Goal: Check status: Check status

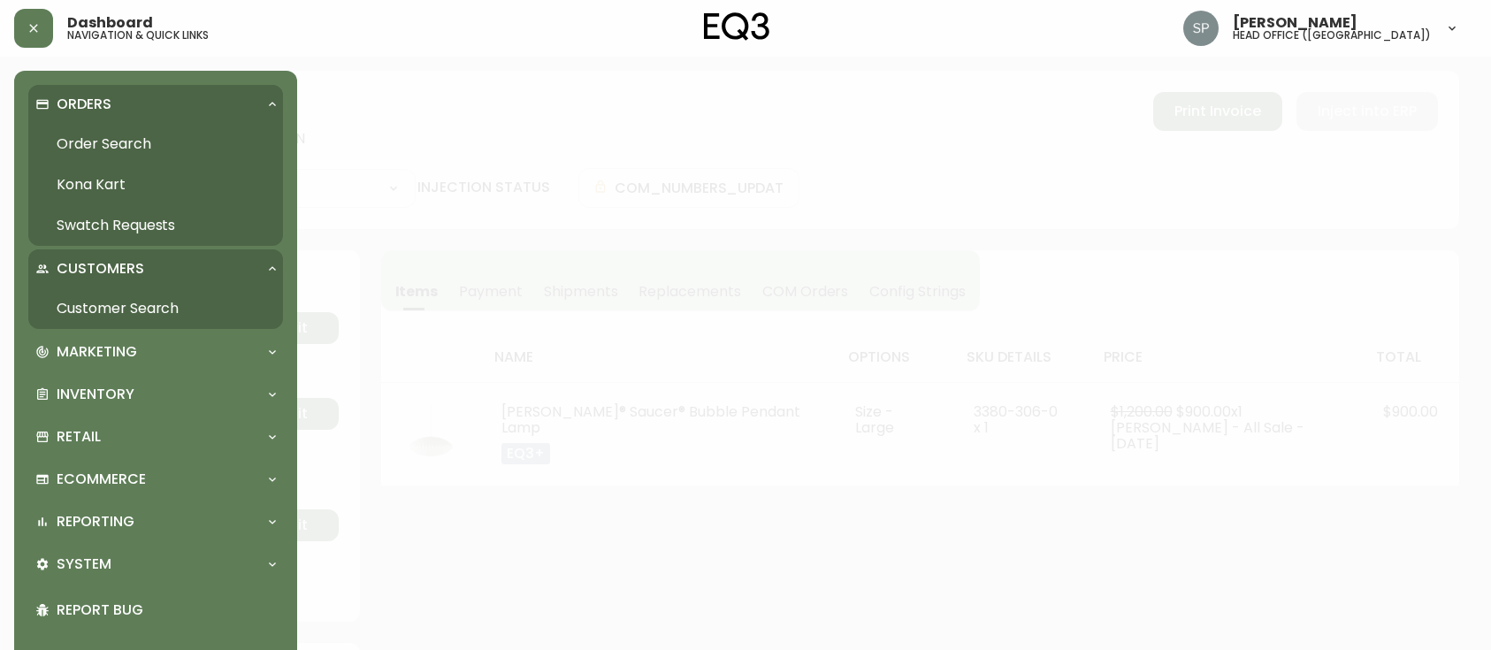
select select "FULLY_SHIPPED"
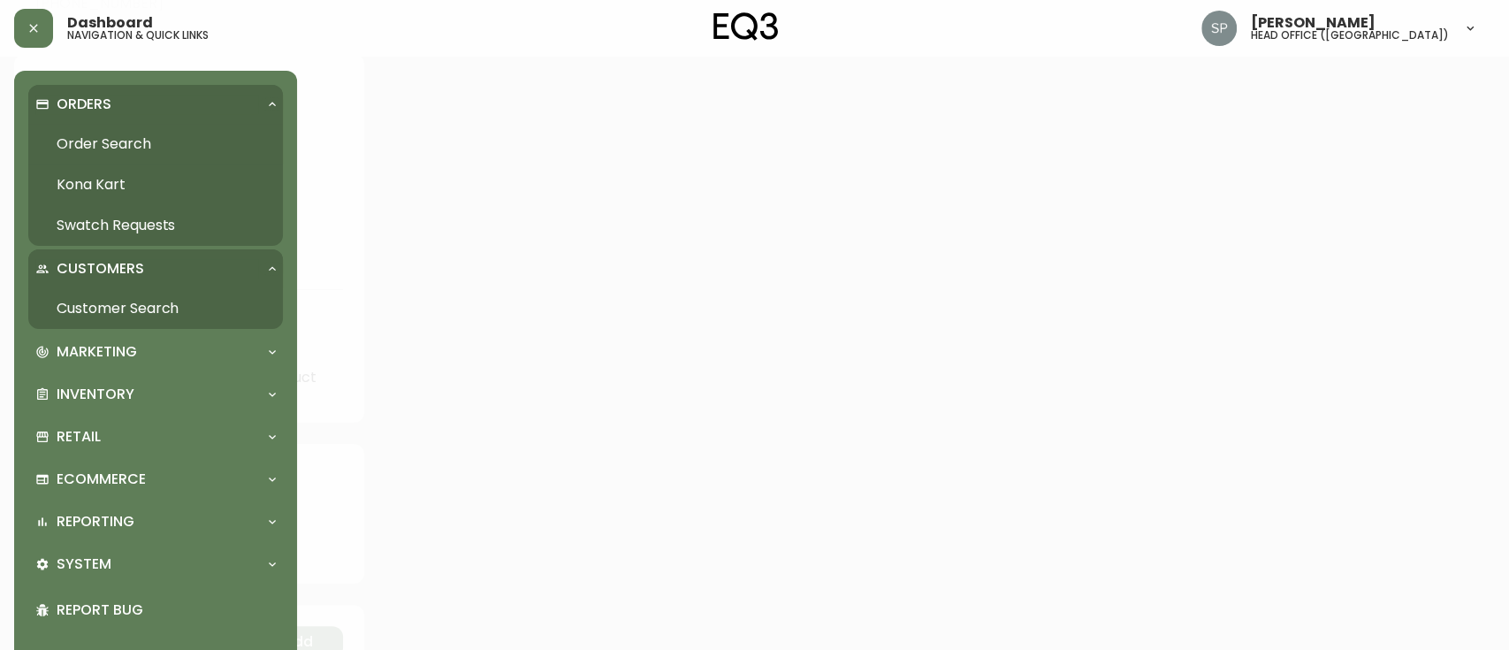
scroll to position [590, 0]
click at [122, 141] on link "Order Search" at bounding box center [155, 144] width 255 height 41
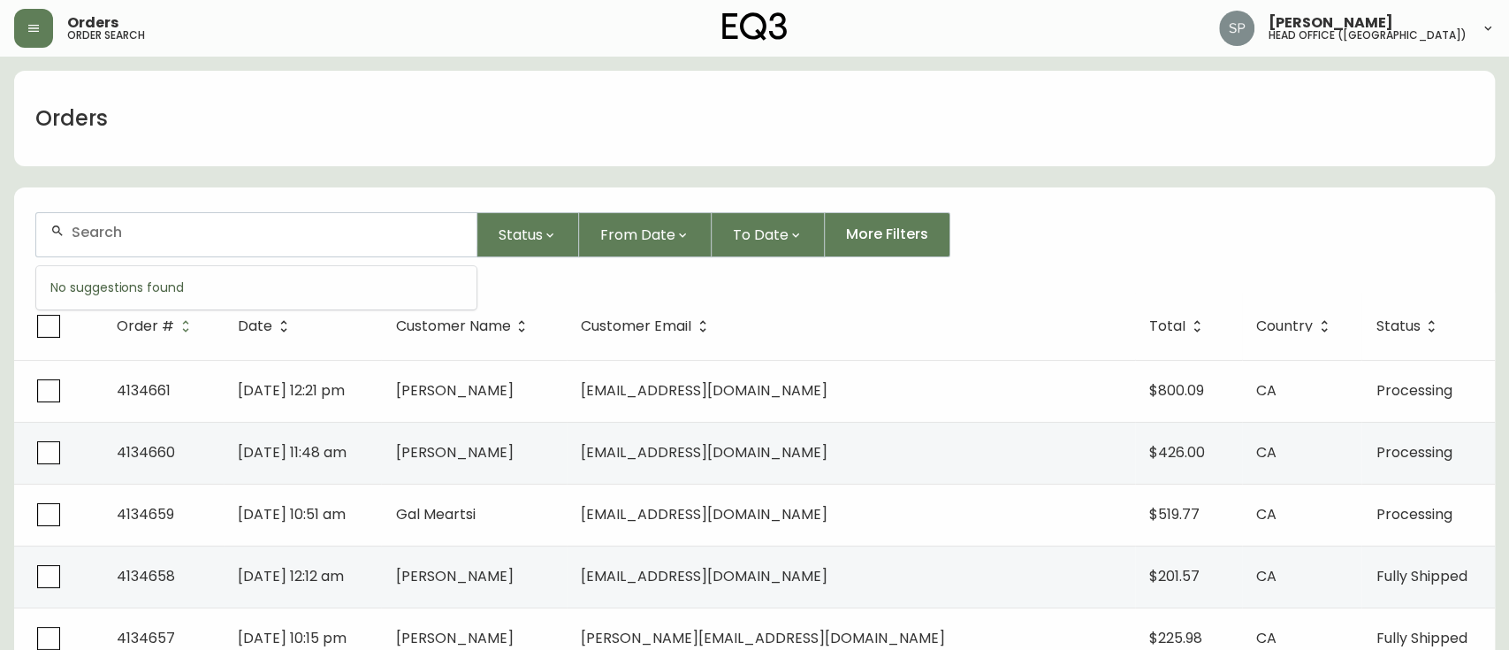
click at [221, 237] on input "text" at bounding box center [267, 232] width 391 height 17
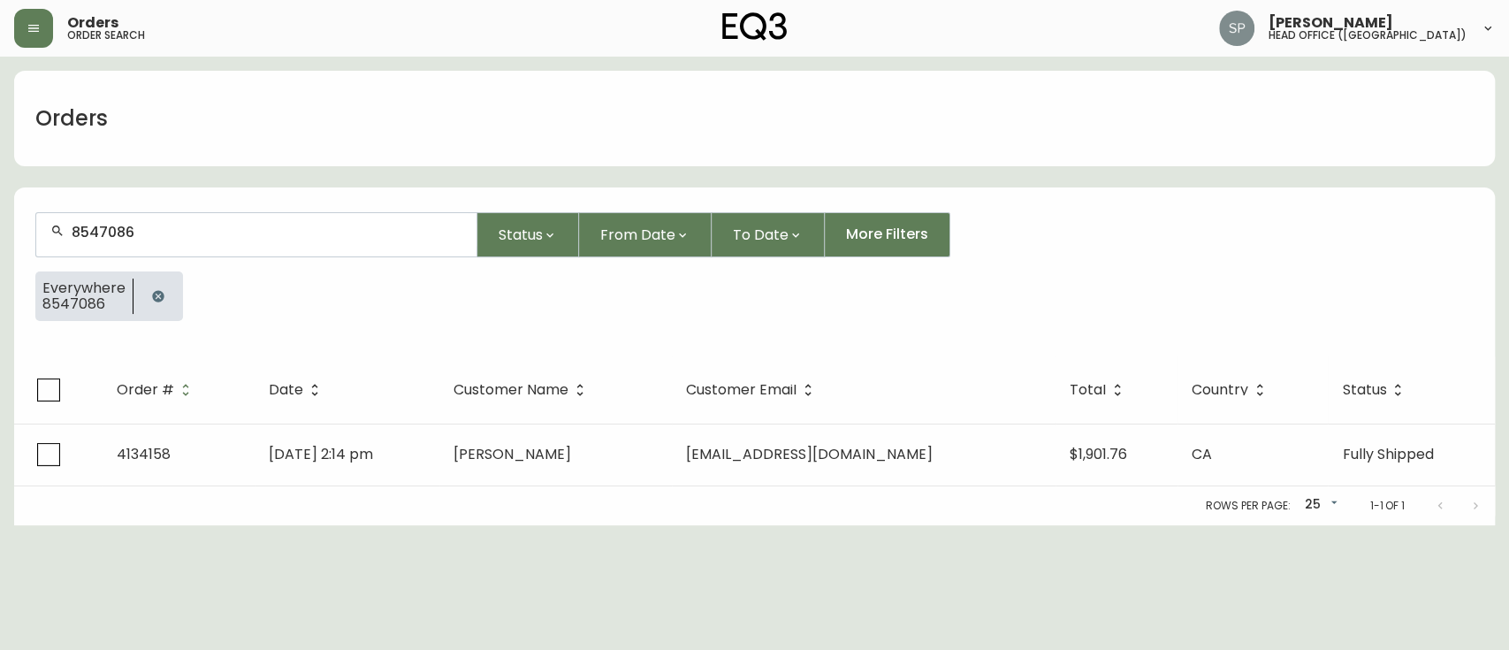
click at [221, 237] on input "8547086" at bounding box center [267, 232] width 391 height 17
type input "8542554"
click at [221, 237] on input "8542554" at bounding box center [267, 232] width 391 height 17
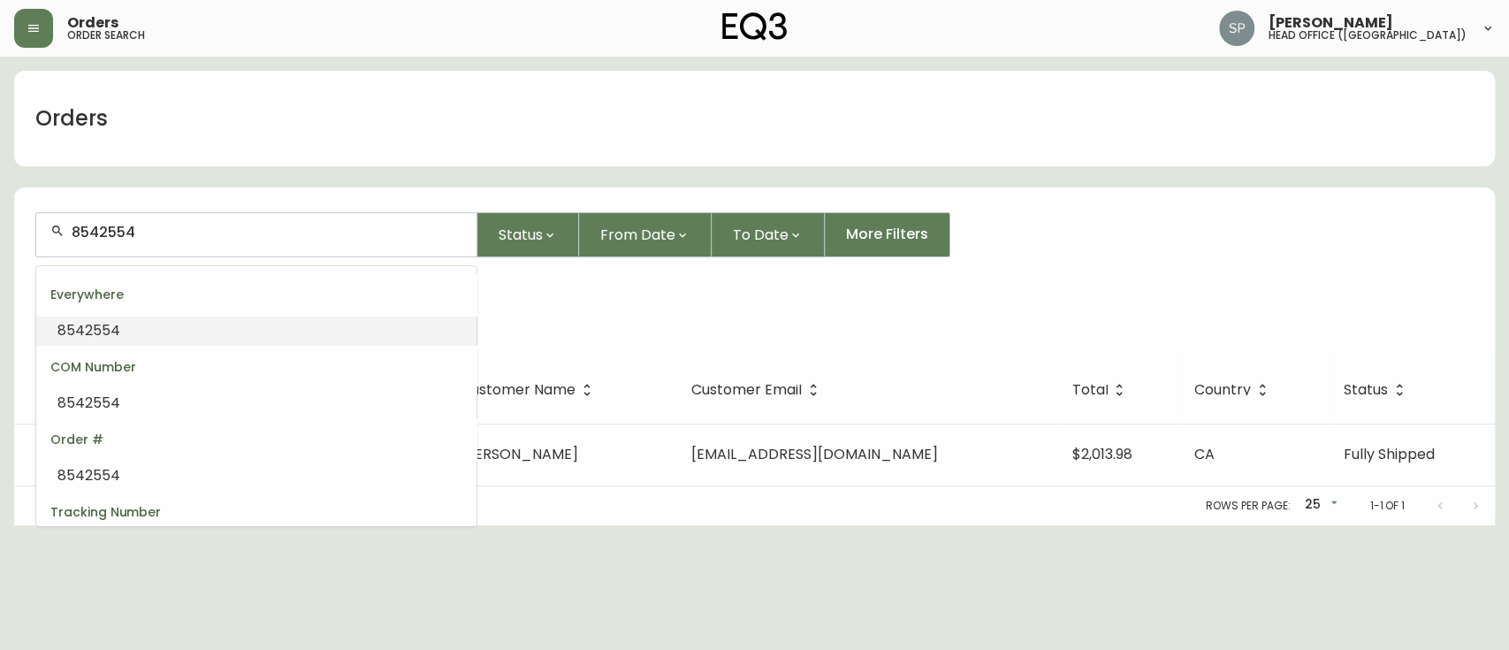
click at [221, 237] on input "8542554" at bounding box center [267, 232] width 391 height 17
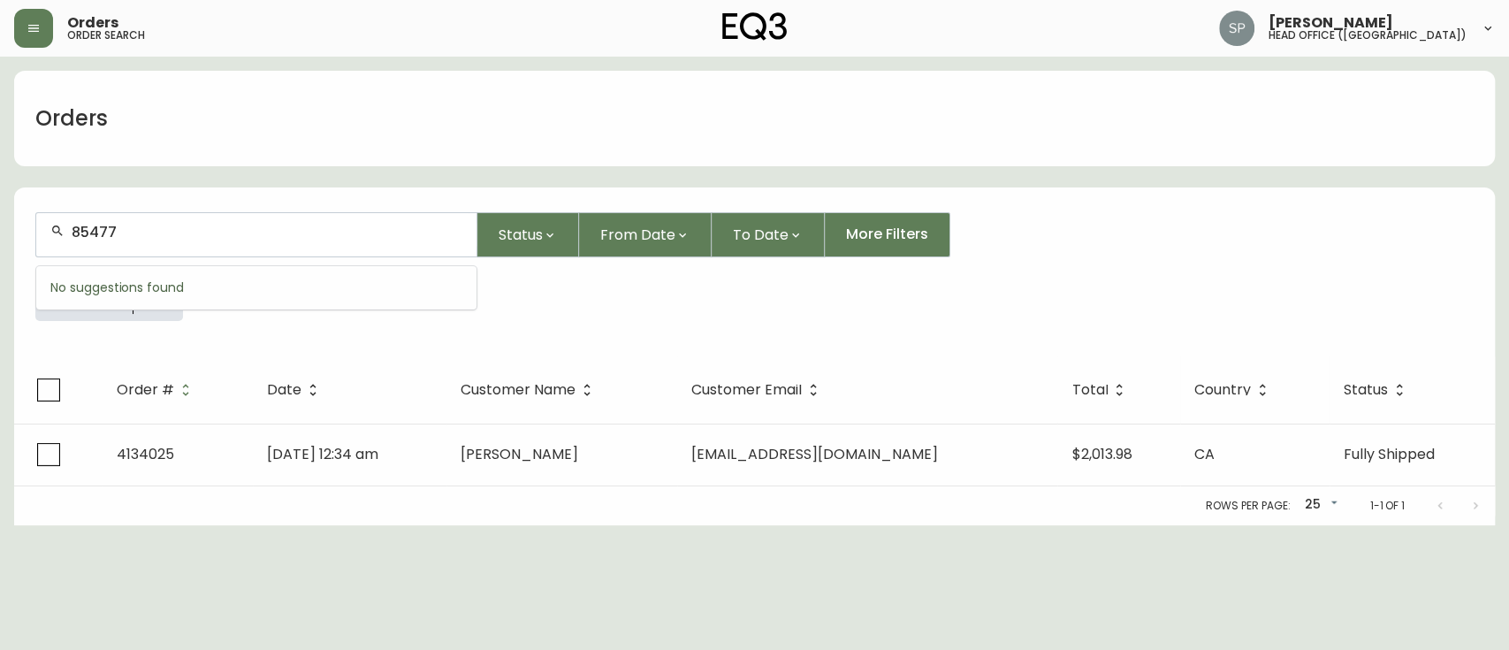
type input "854770"
type input "3"
type input "85477038549"
click at [221, 237] on input "8549029" at bounding box center [267, 232] width 391 height 17
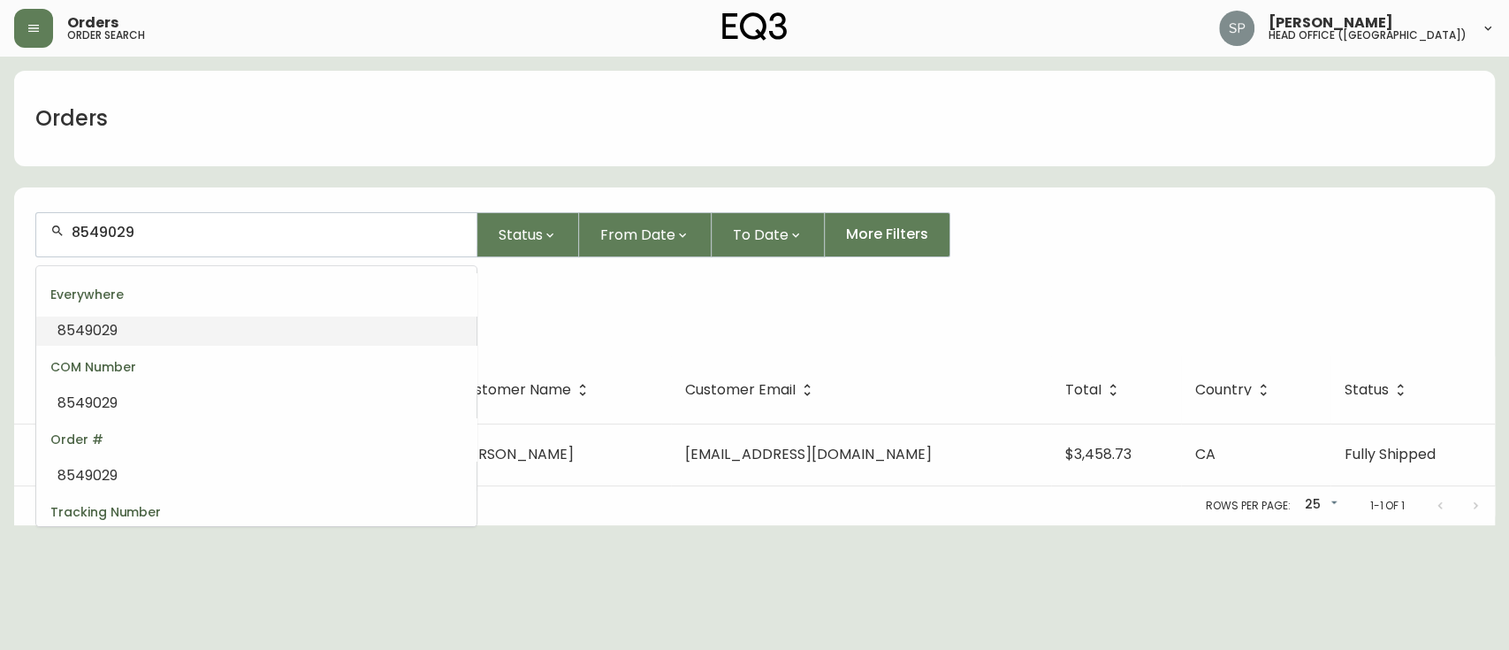
click at [221, 237] on input "8549029" at bounding box center [267, 232] width 391 height 17
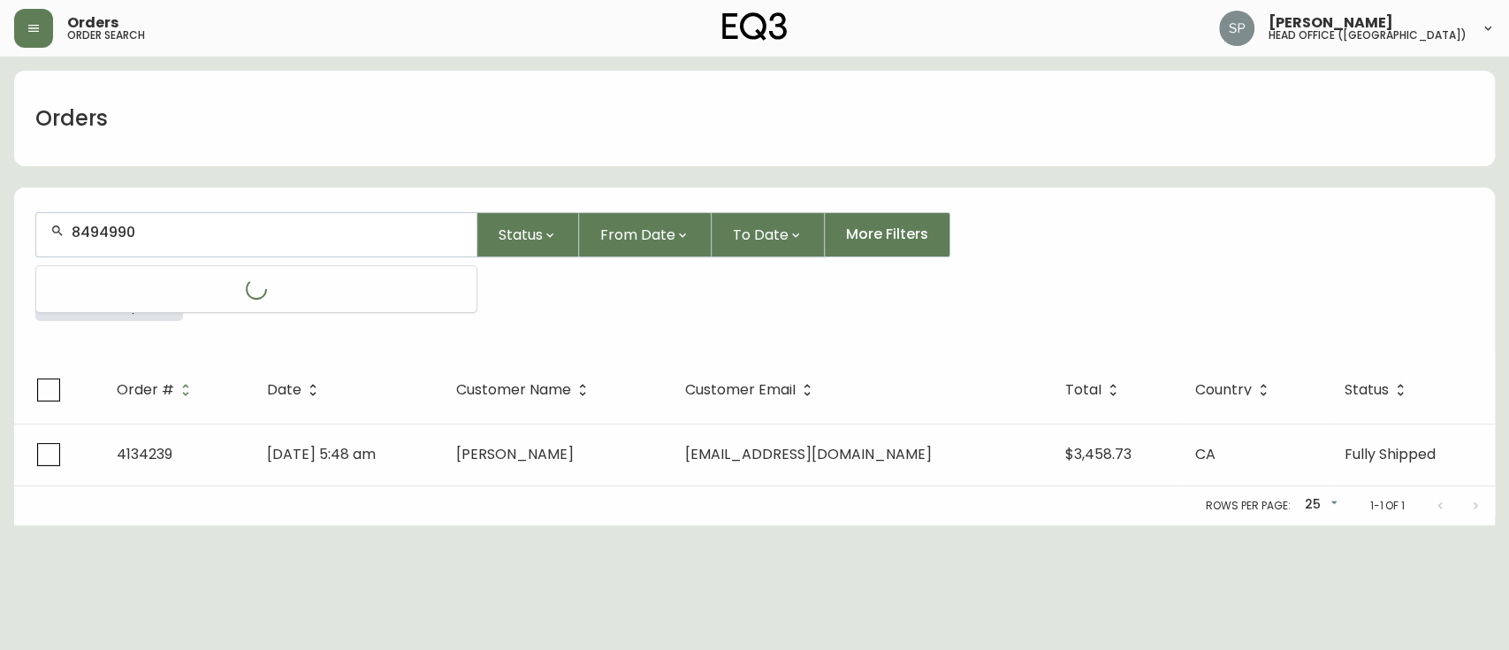
type input "8494990"
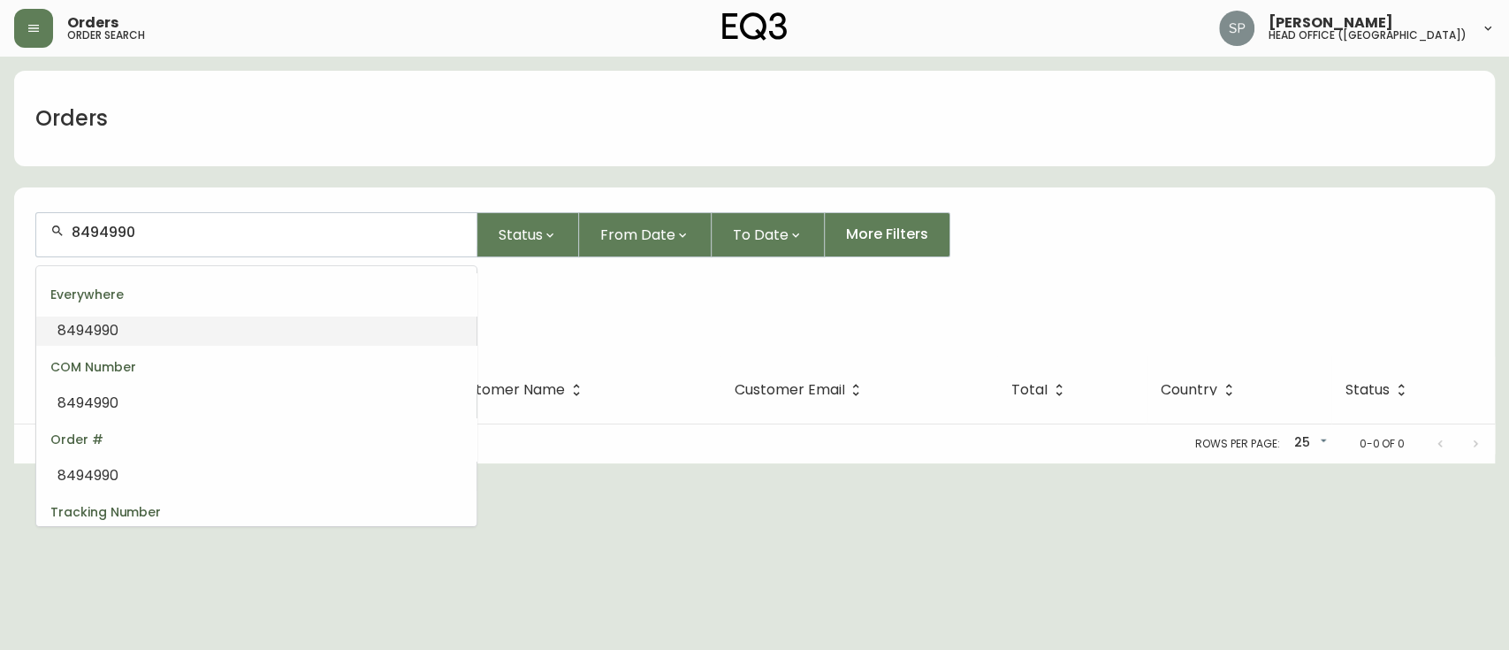
click at [193, 240] on input "8494990" at bounding box center [267, 232] width 391 height 17
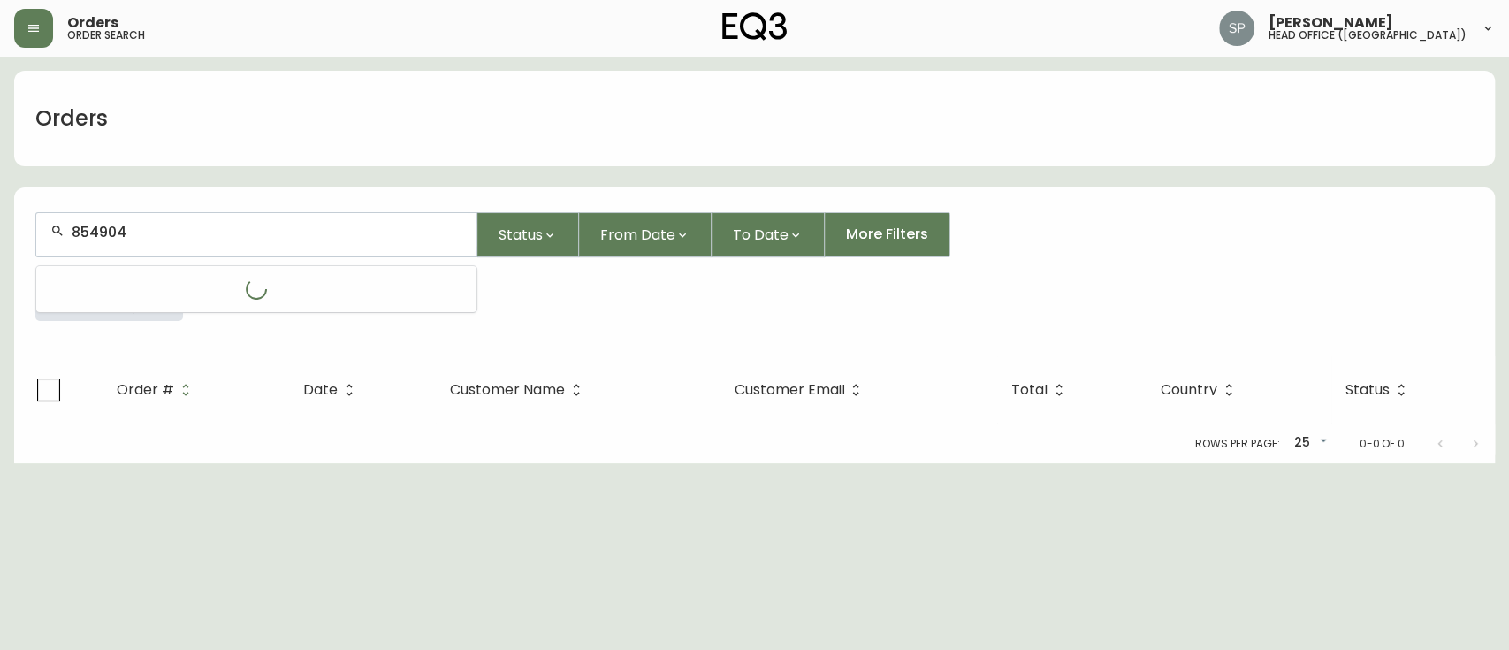
type input "8549040"
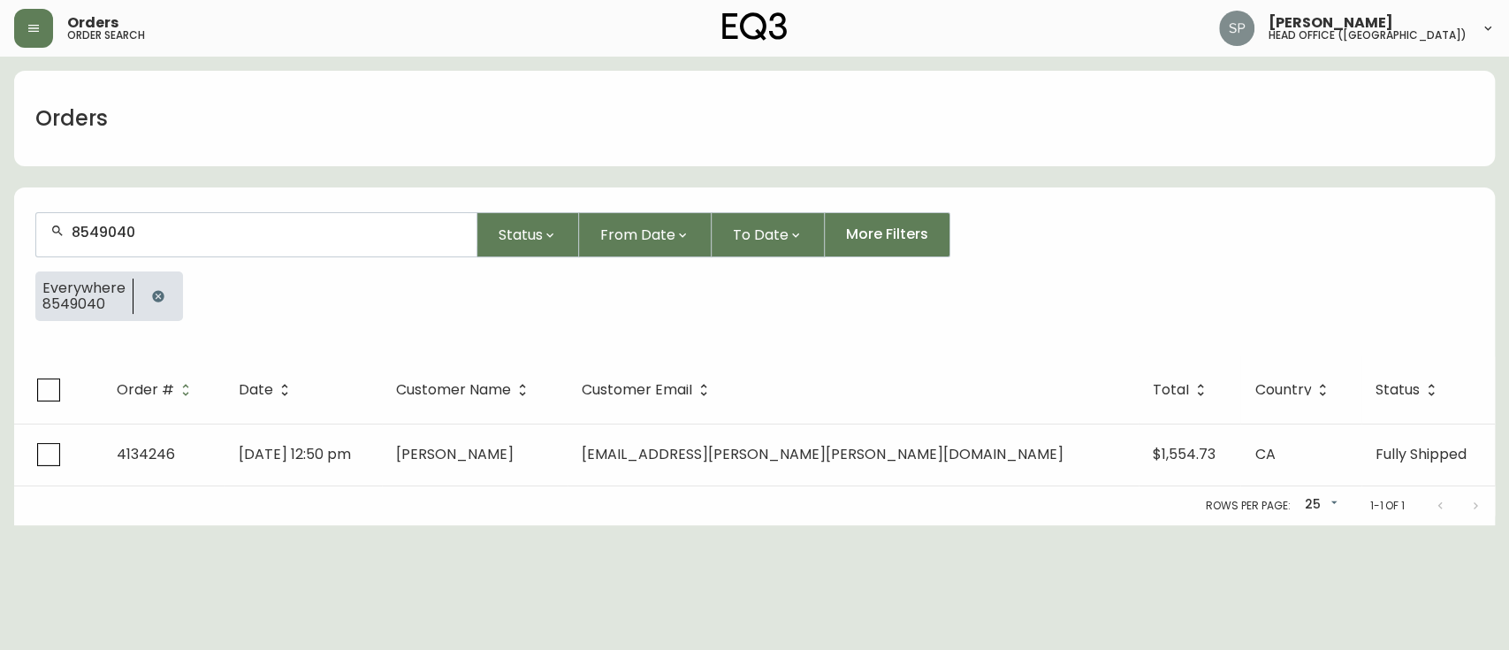
click at [193, 240] on input "8549040" at bounding box center [267, 232] width 391 height 17
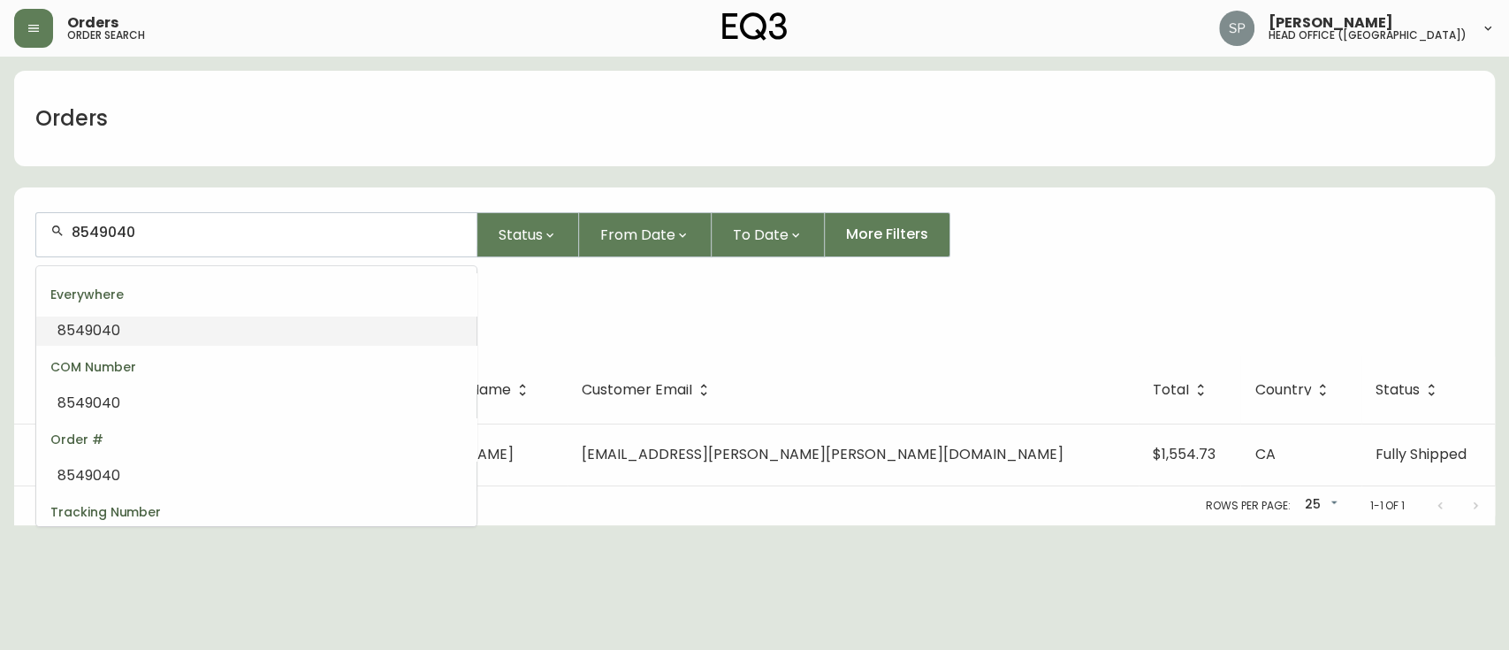
click at [193, 240] on input "8549040" at bounding box center [267, 232] width 391 height 17
type input "8542"
type input "2"
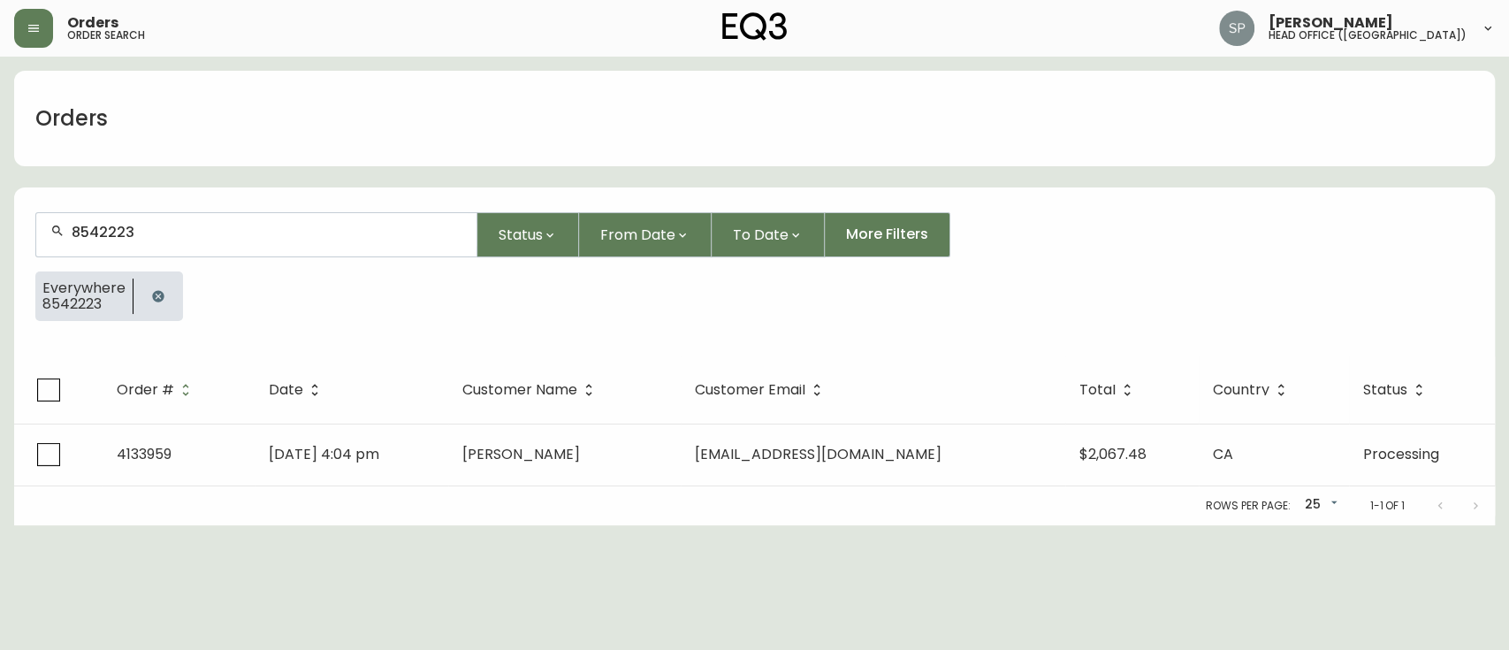
click at [159, 237] on input "8542223" at bounding box center [267, 232] width 391 height 17
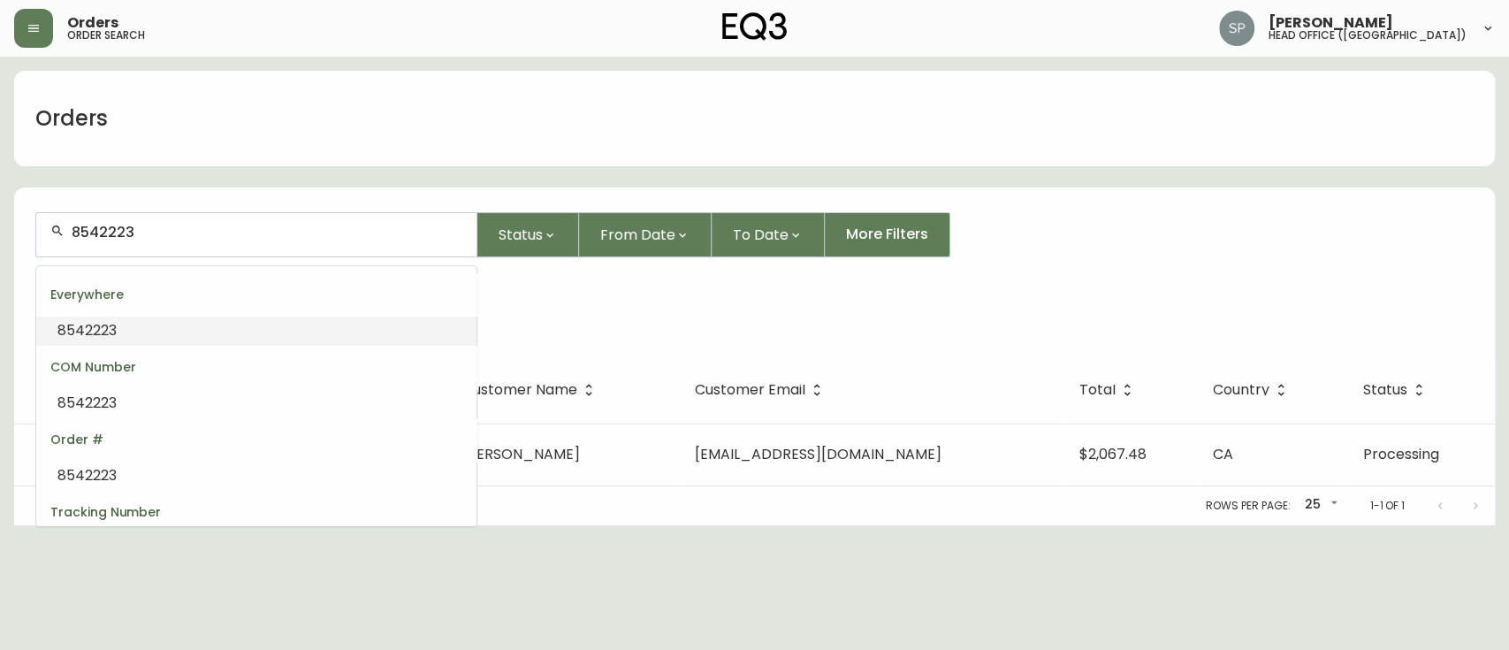
click at [159, 237] on input "8542223" at bounding box center [267, 232] width 391 height 17
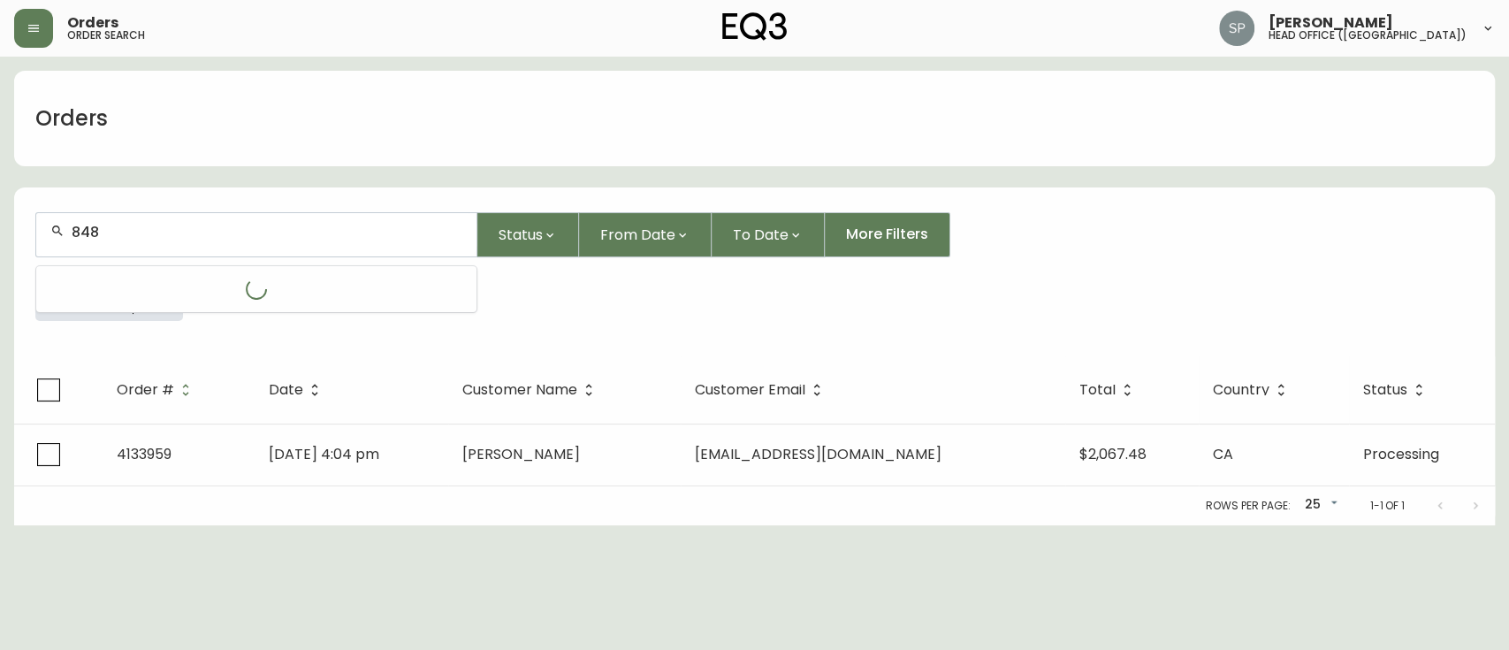
type input "8481"
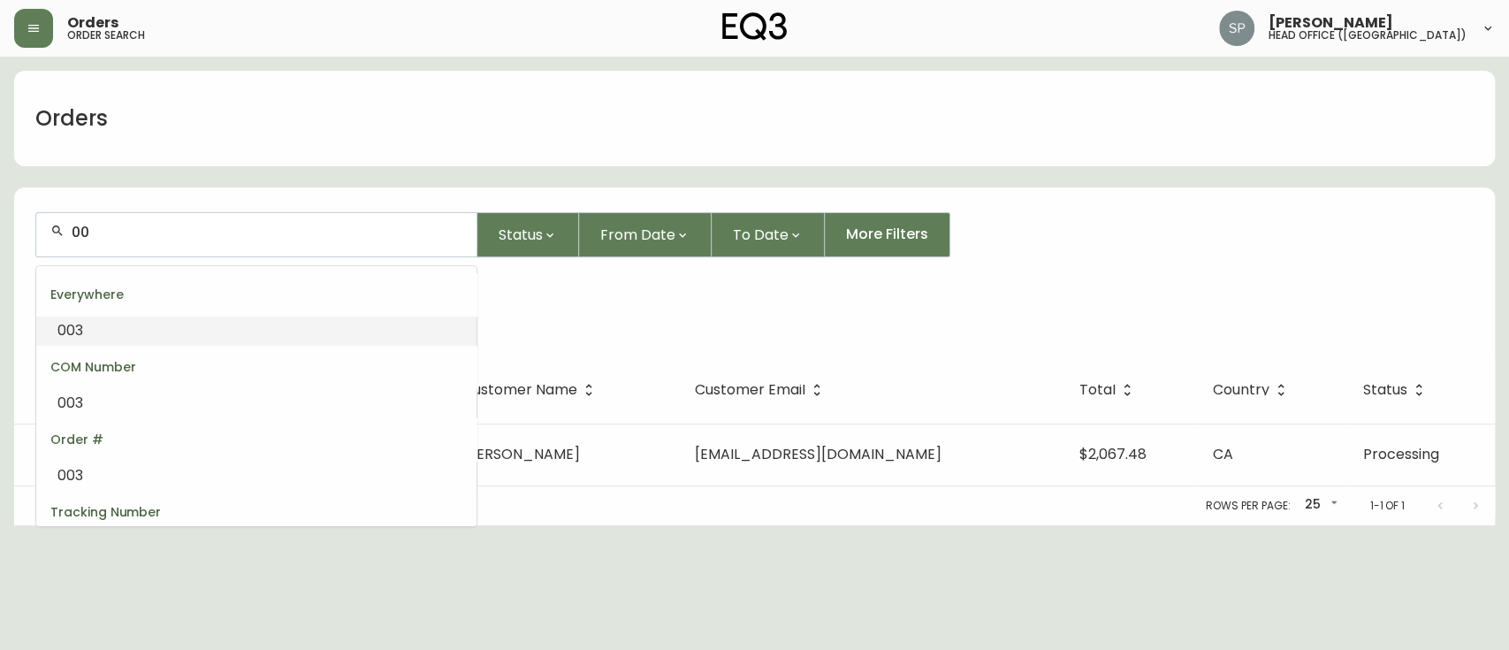
type input "0"
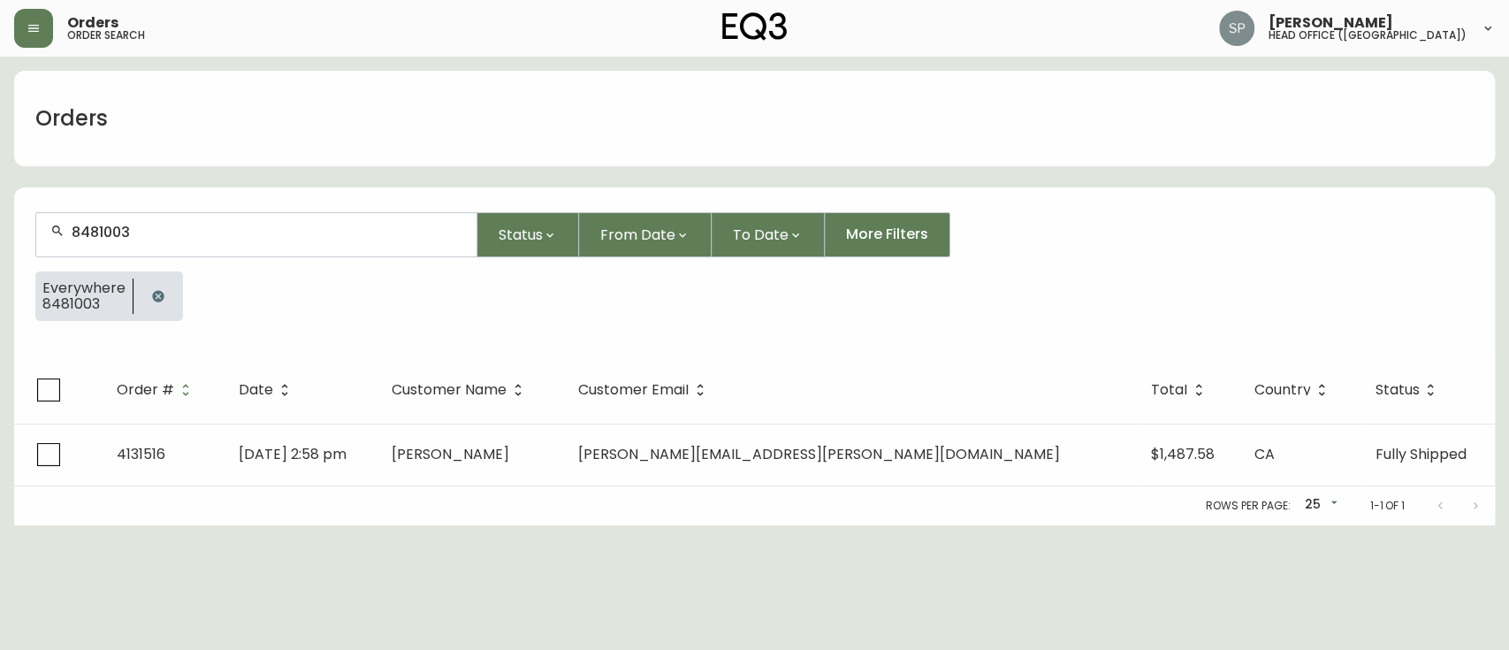
click at [159, 237] on input "8481003" at bounding box center [267, 232] width 391 height 17
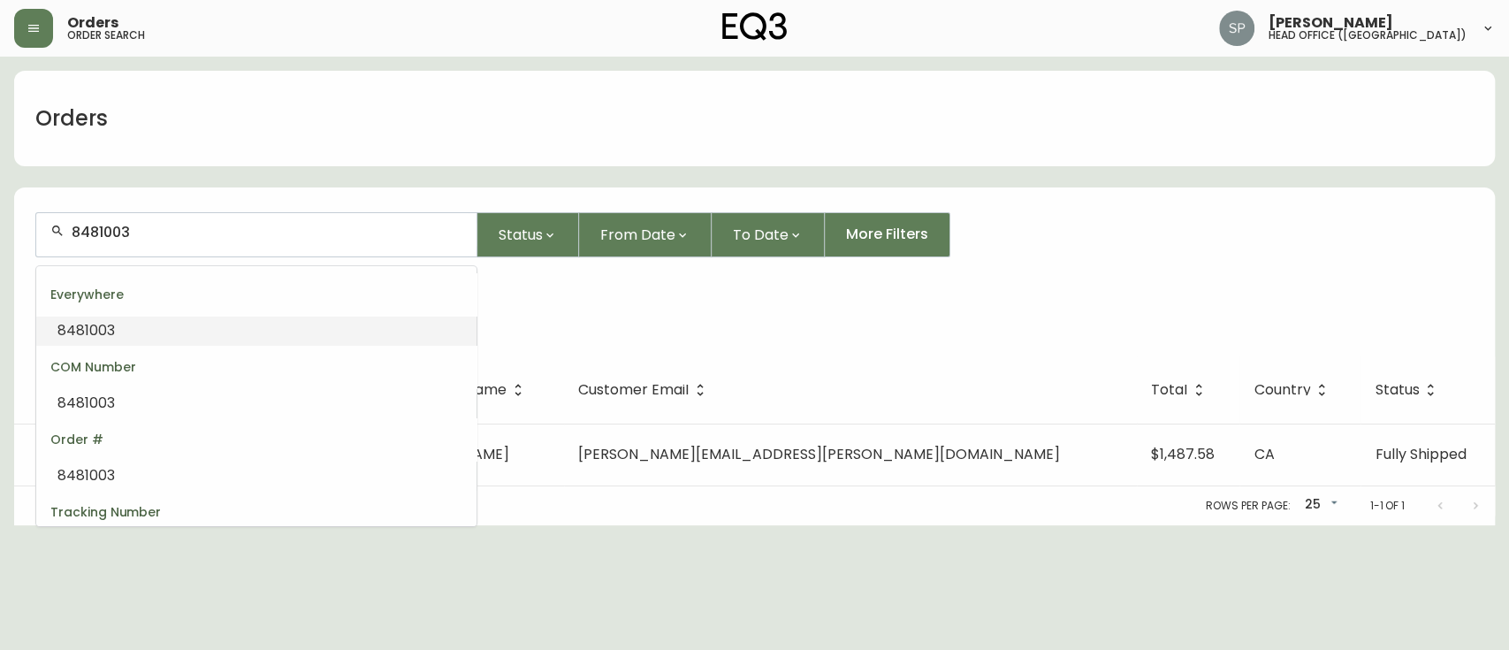
click at [159, 237] on input "8481003" at bounding box center [267, 232] width 391 height 17
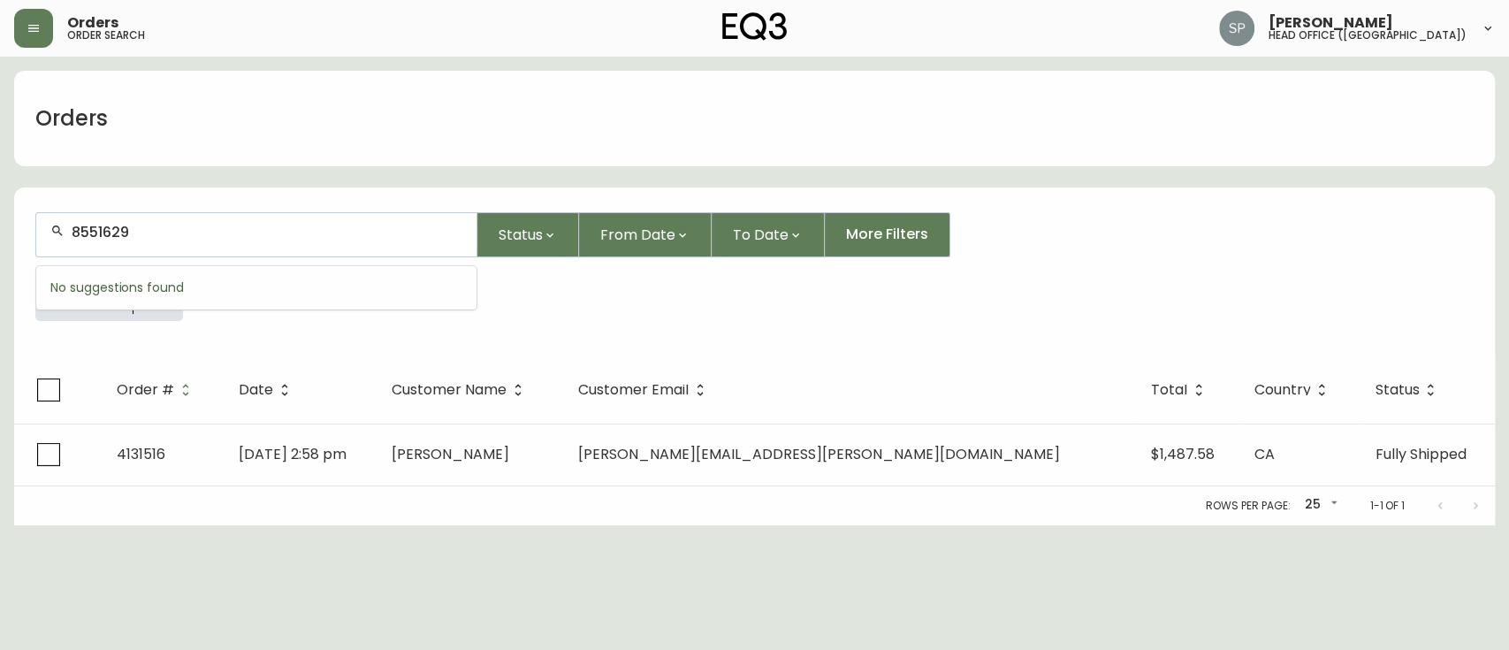
type input "8551629"
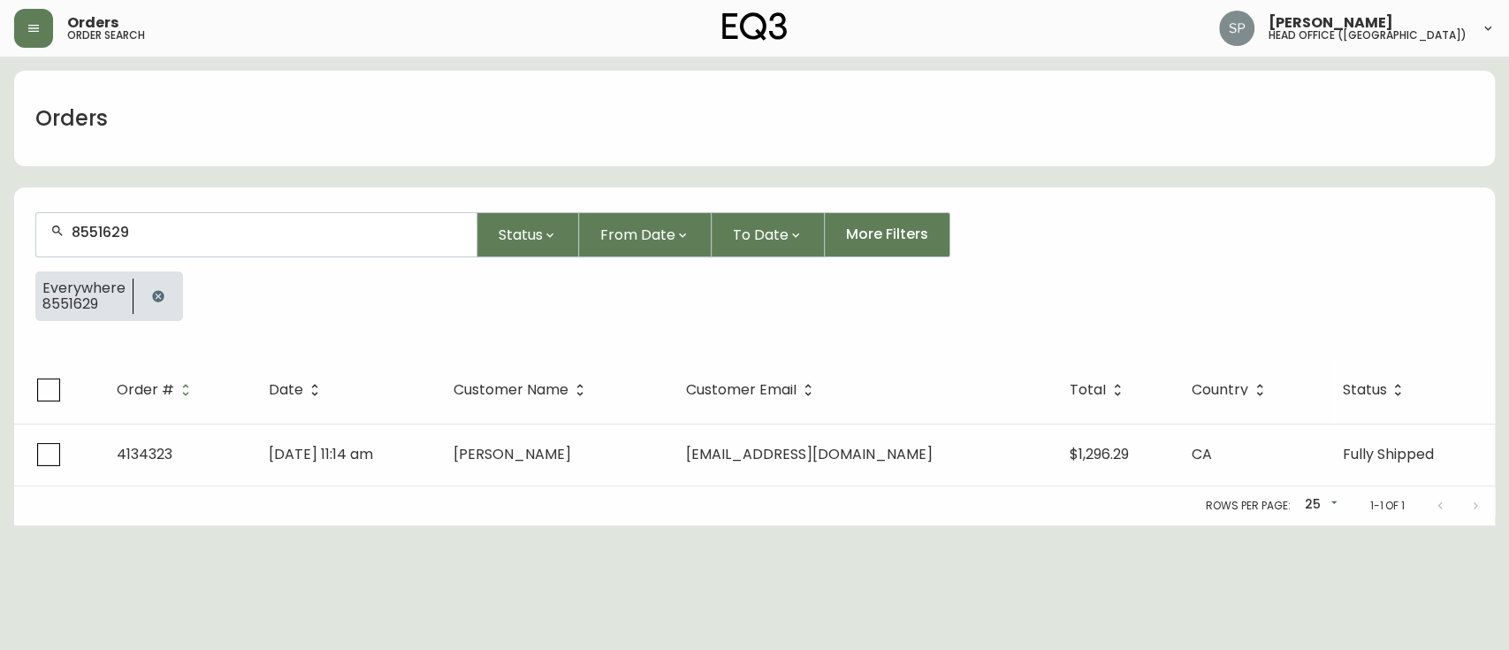
click at [159, 237] on input "8551629" at bounding box center [267, 232] width 391 height 17
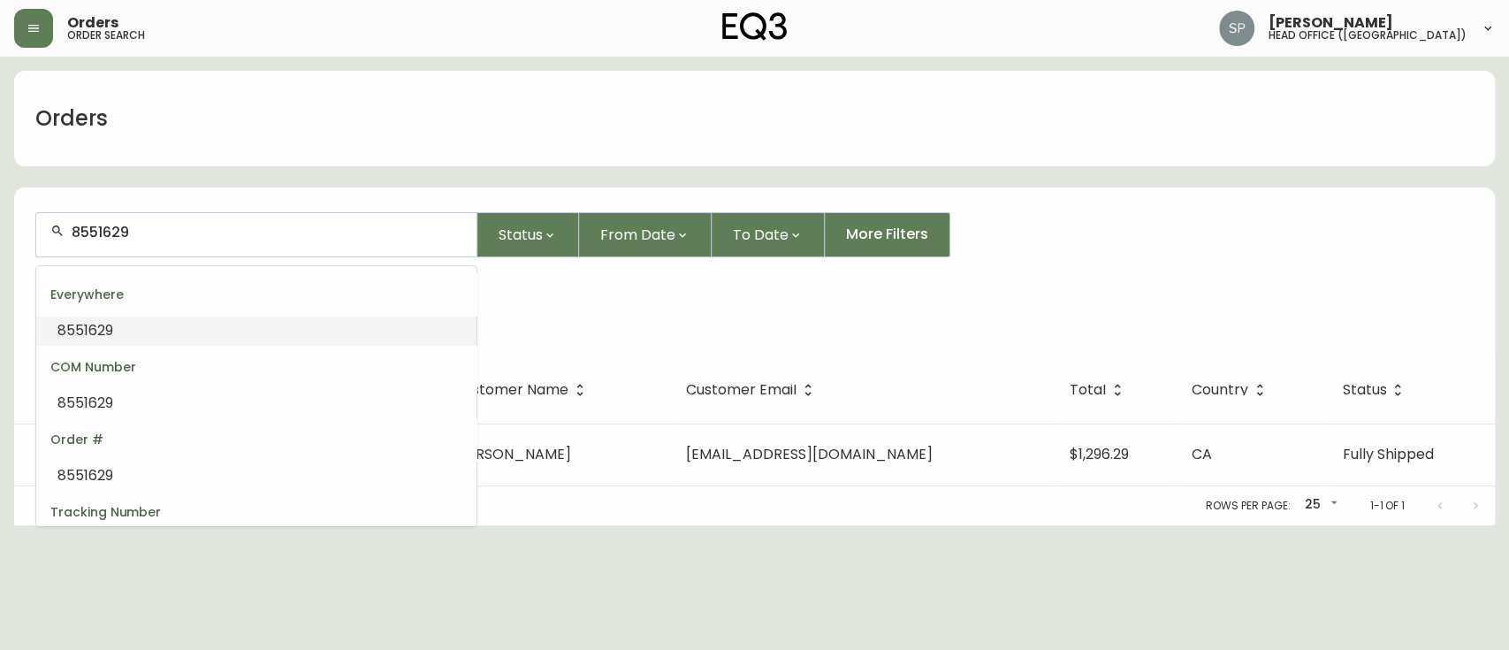
click at [159, 237] on input "8551629" at bounding box center [267, 232] width 391 height 17
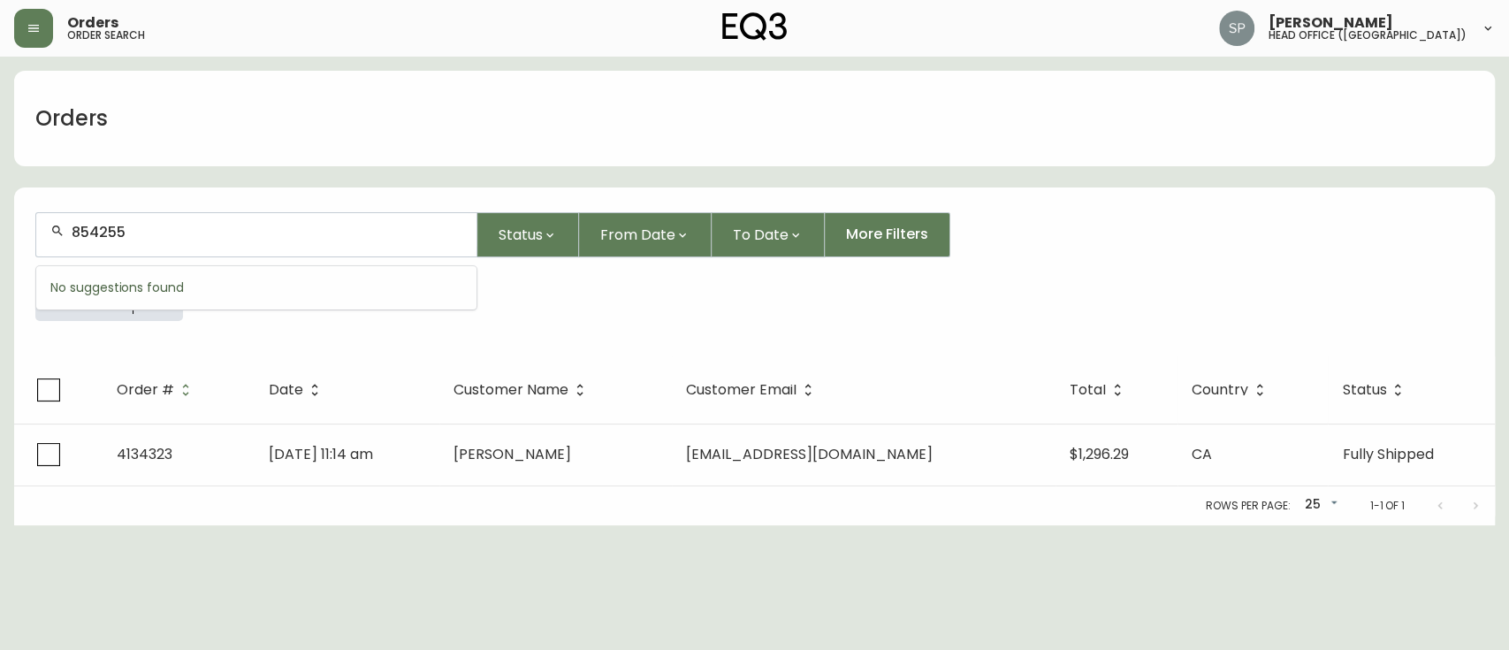
type input "8542554"
click at [159, 237] on input "8542554" at bounding box center [267, 232] width 391 height 17
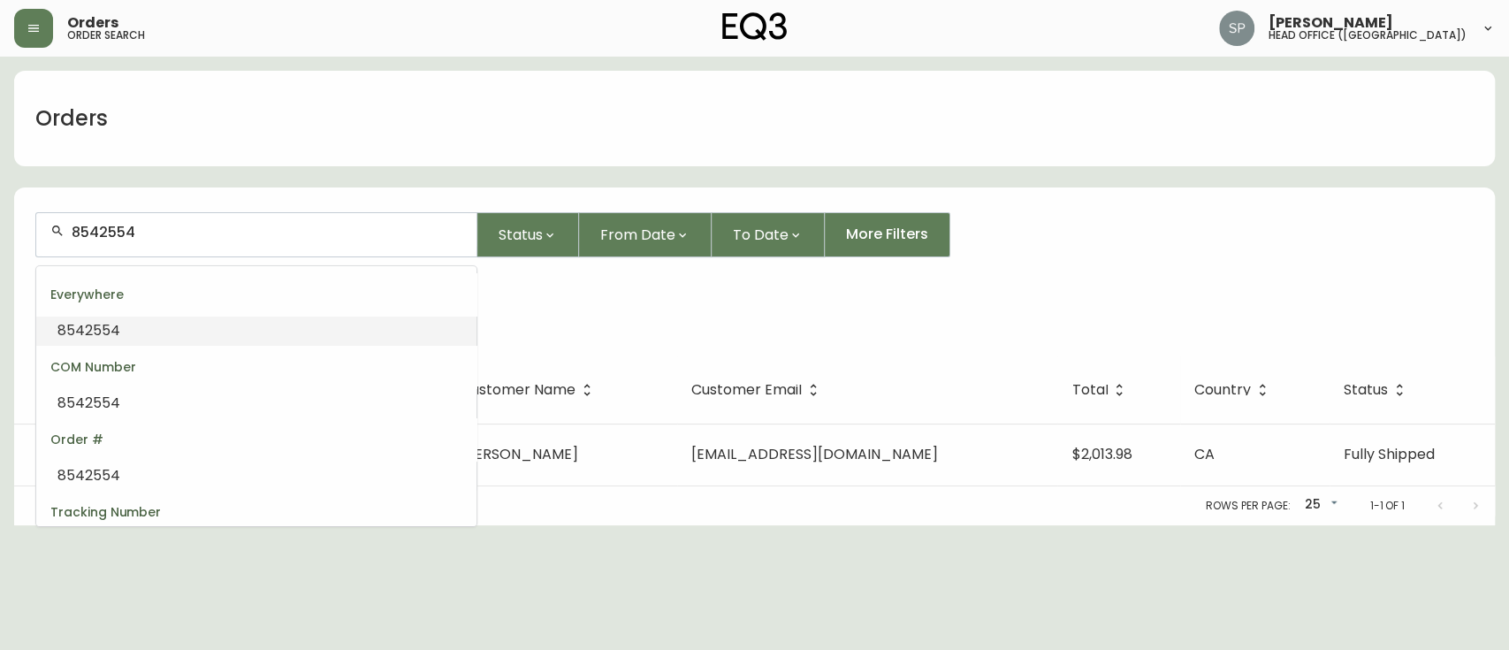
click at [159, 237] on input "8542554" at bounding box center [267, 232] width 391 height 17
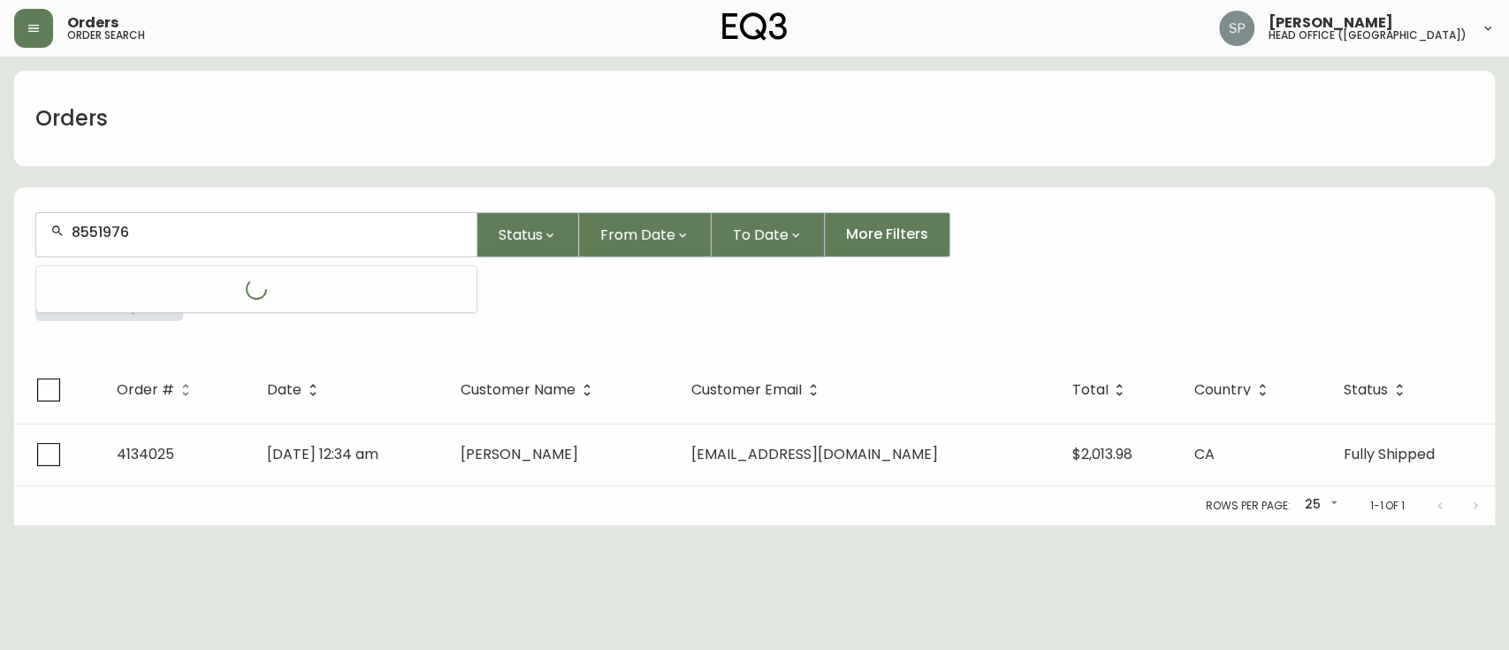
type input "8551976"
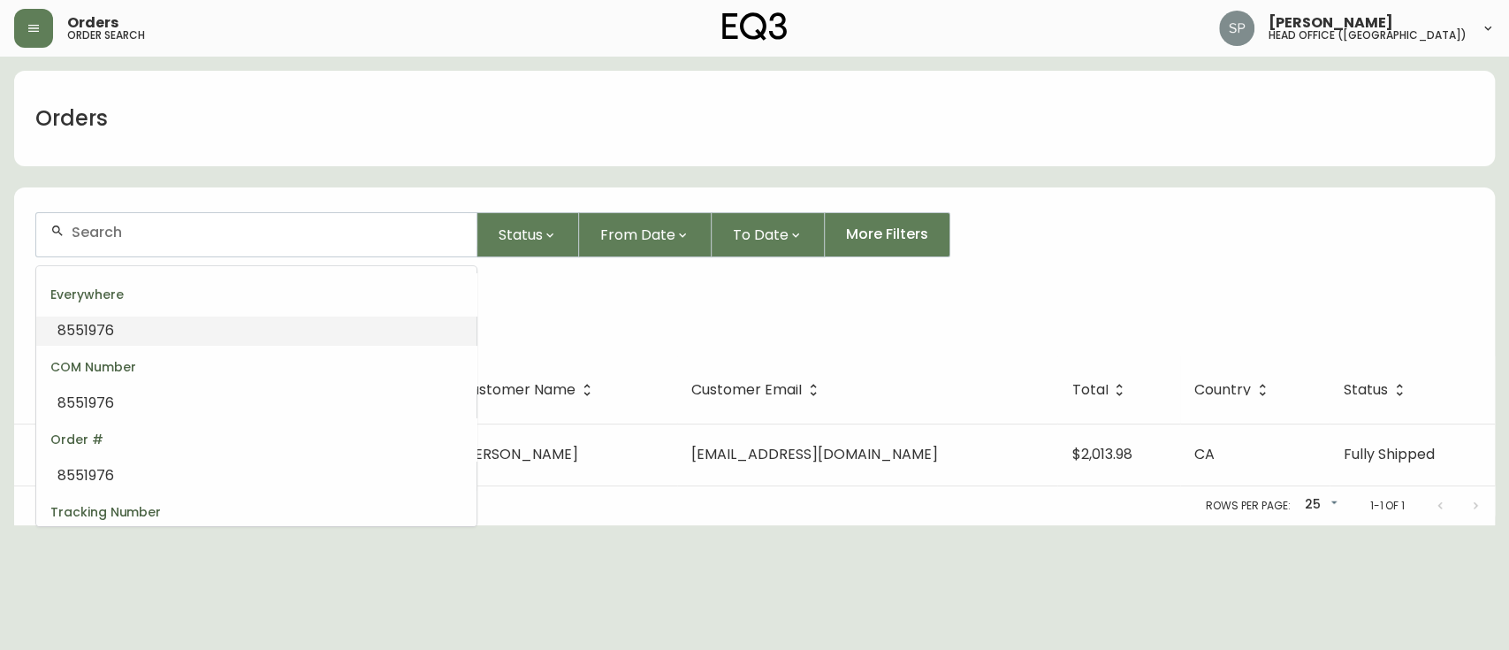
type input "8551976"
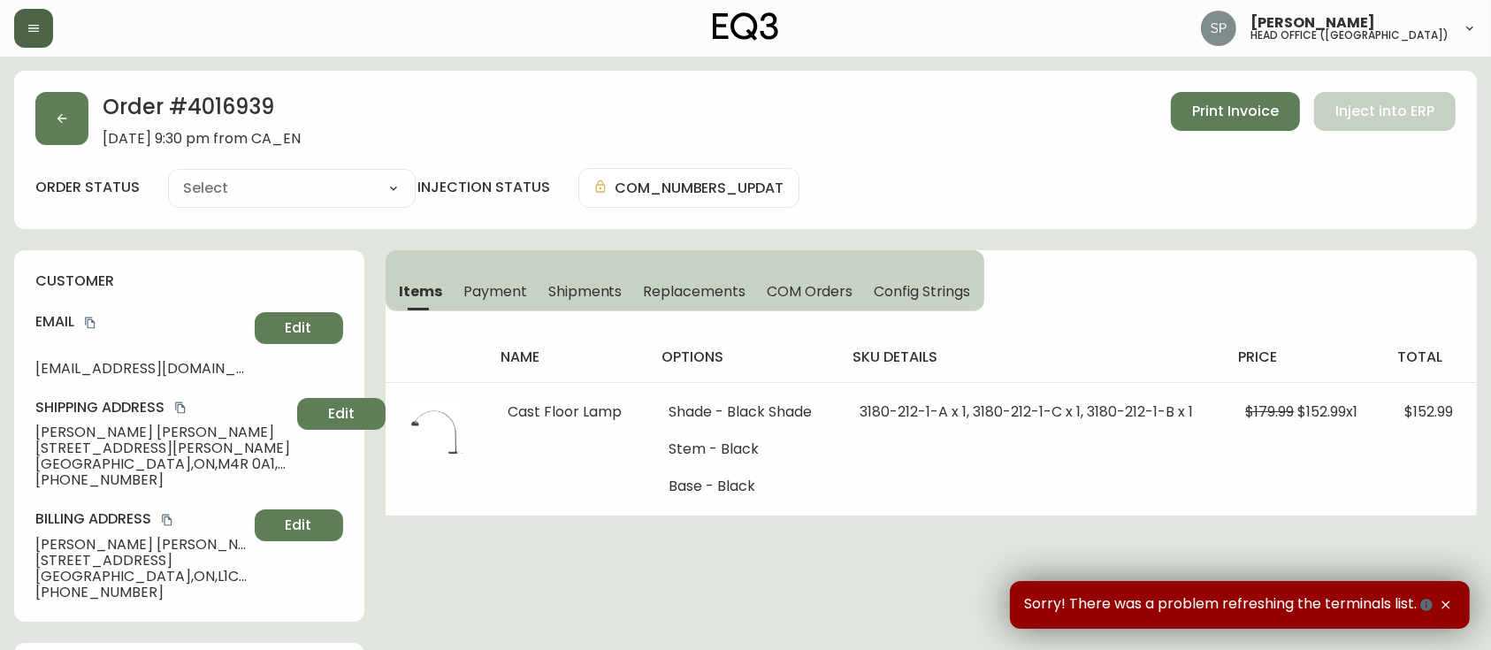
type input "Fully Shipped"
select select "FULLY_SHIPPED"
click at [40, 34] on icon "button" at bounding box center [34, 28] width 14 height 14
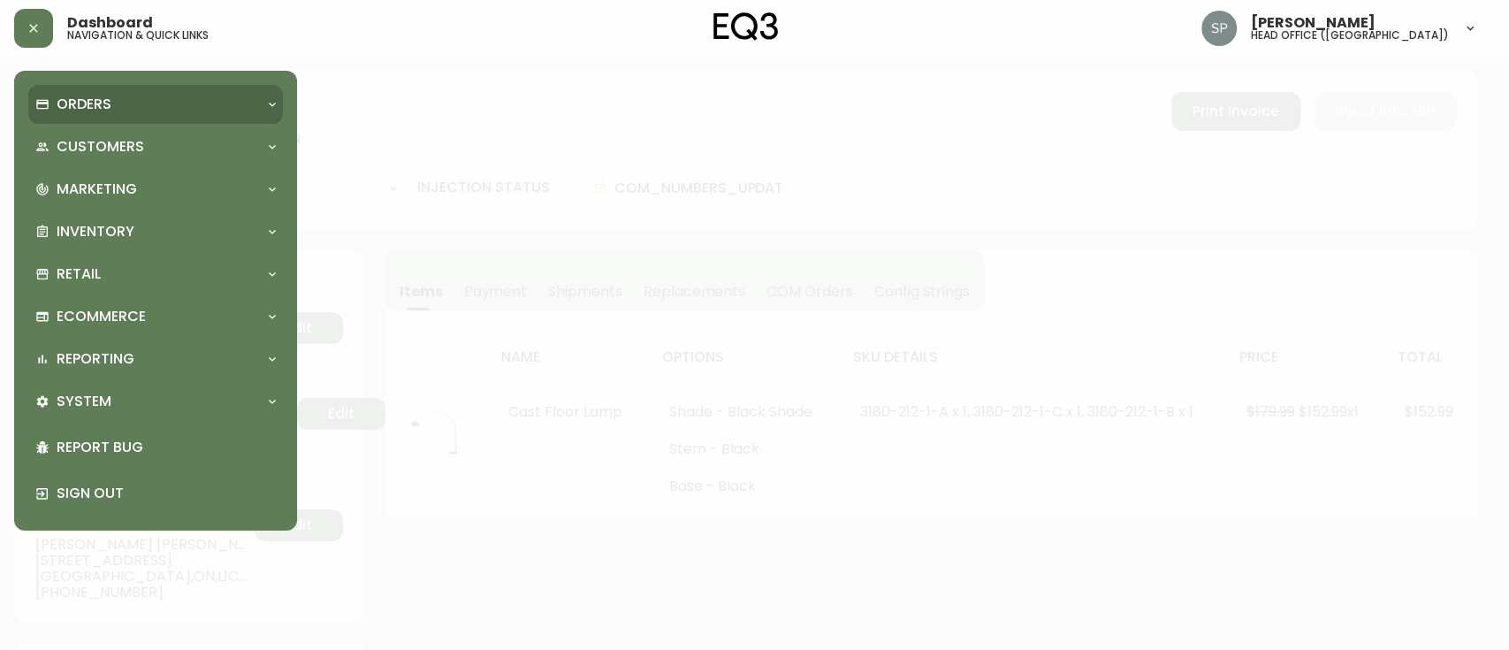
click at [89, 115] on div "Orders" at bounding box center [155, 104] width 255 height 39
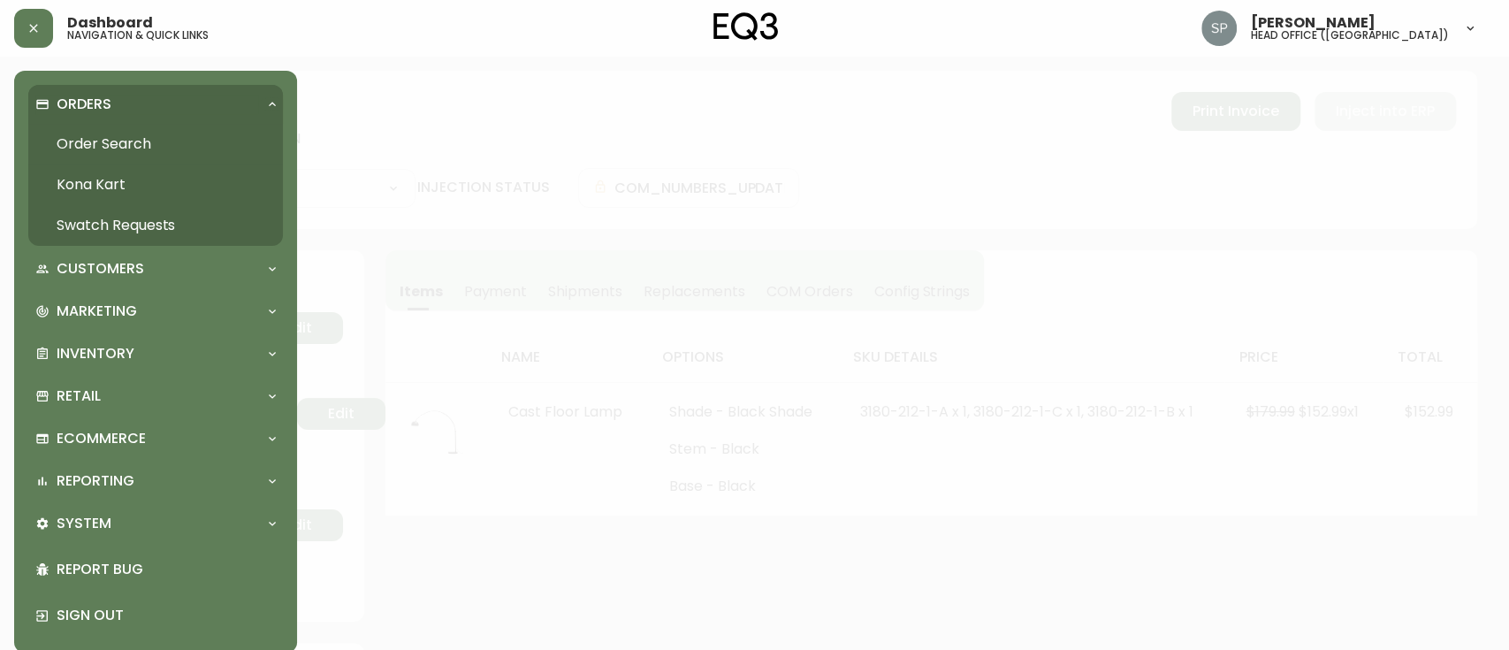
click at [102, 154] on link "Order Search" at bounding box center [155, 144] width 255 height 41
